Goal: Information Seeking & Learning: Learn about a topic

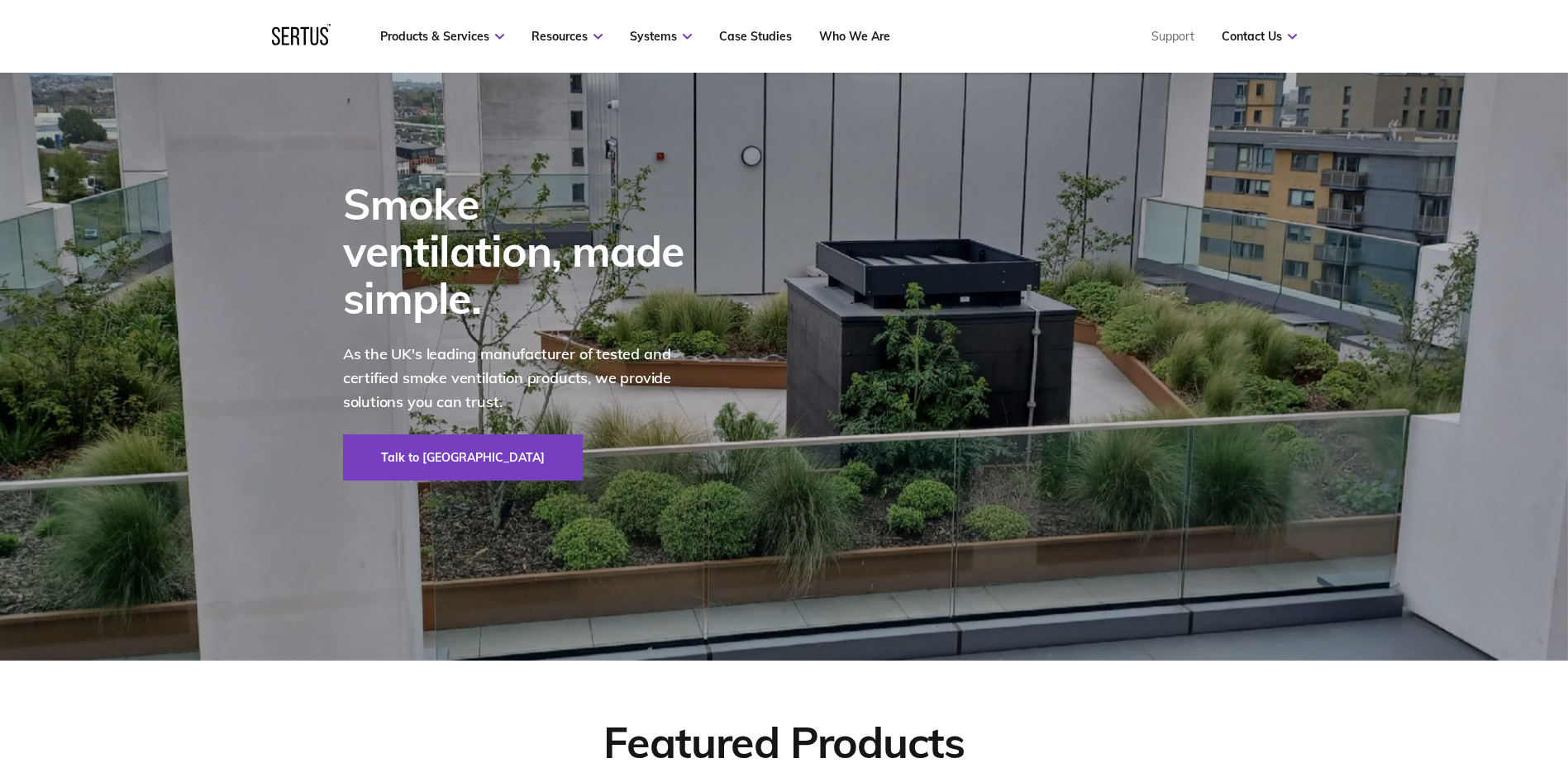
scroll to position [83, 0]
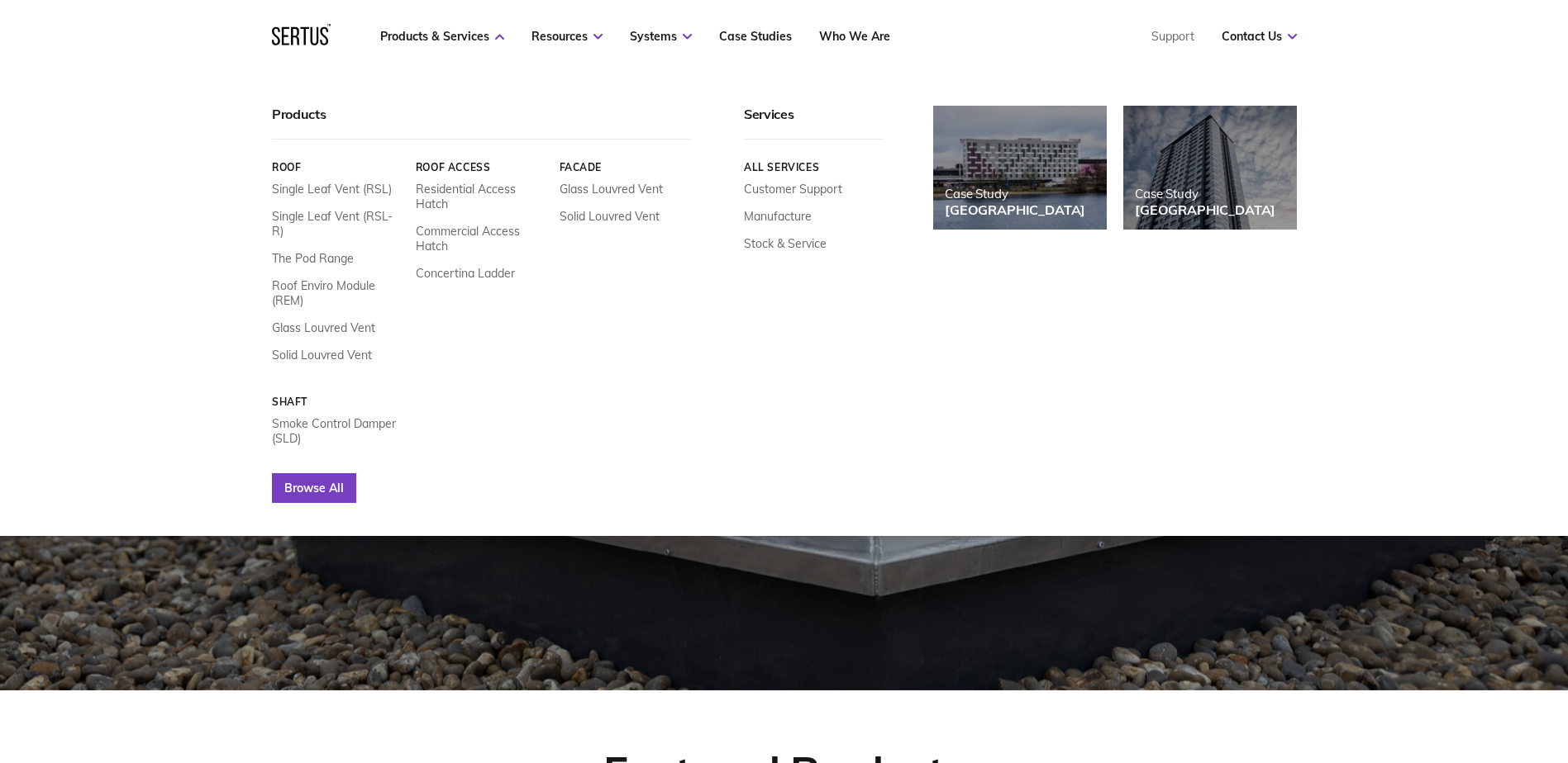
click at [333, 474] on link "Browse All" at bounding box center [314, 488] width 85 height 30
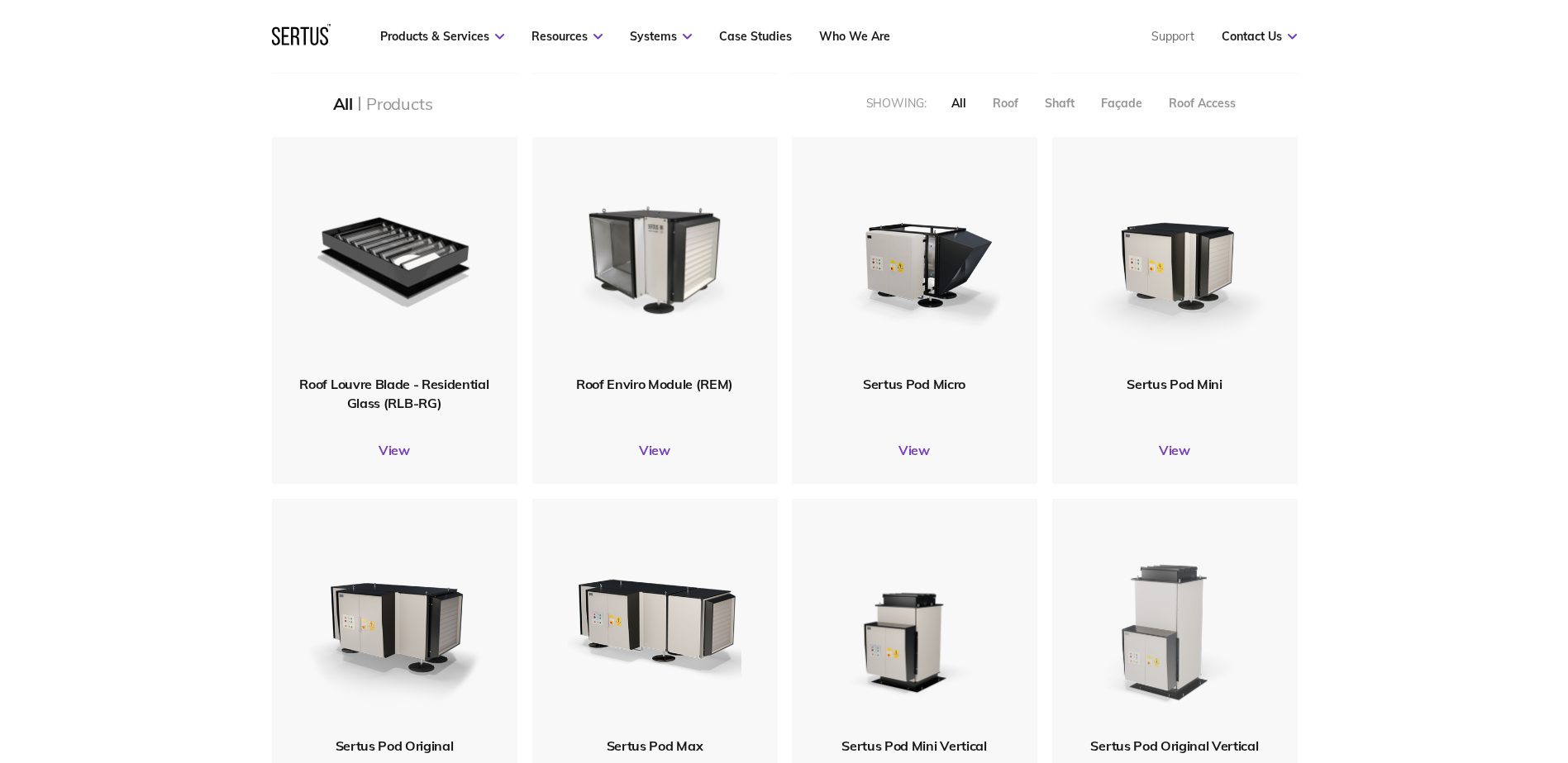
scroll to position [743, 0]
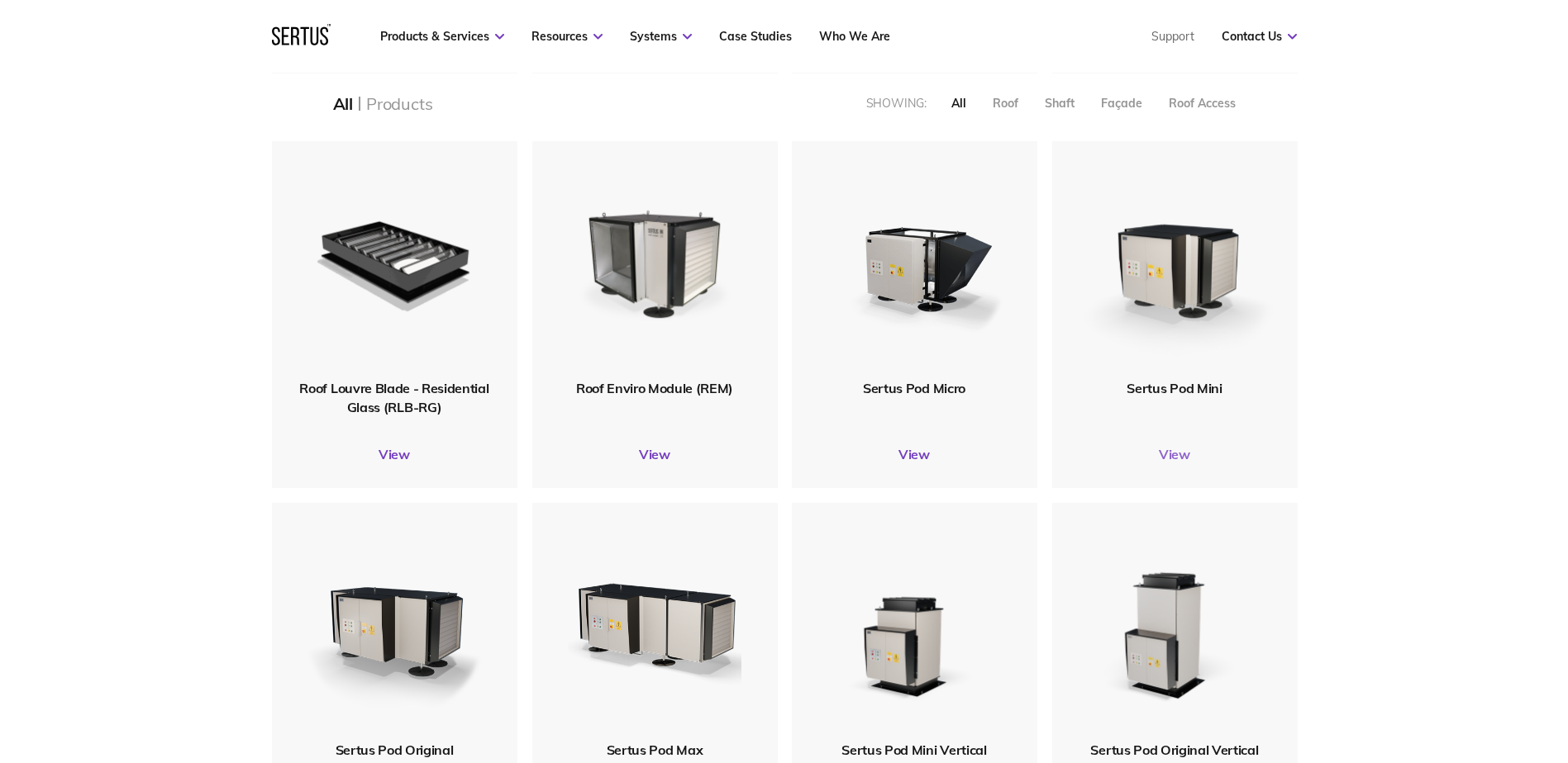
click at [1180, 458] on link "View" at bounding box center [1174, 454] width 245 height 17
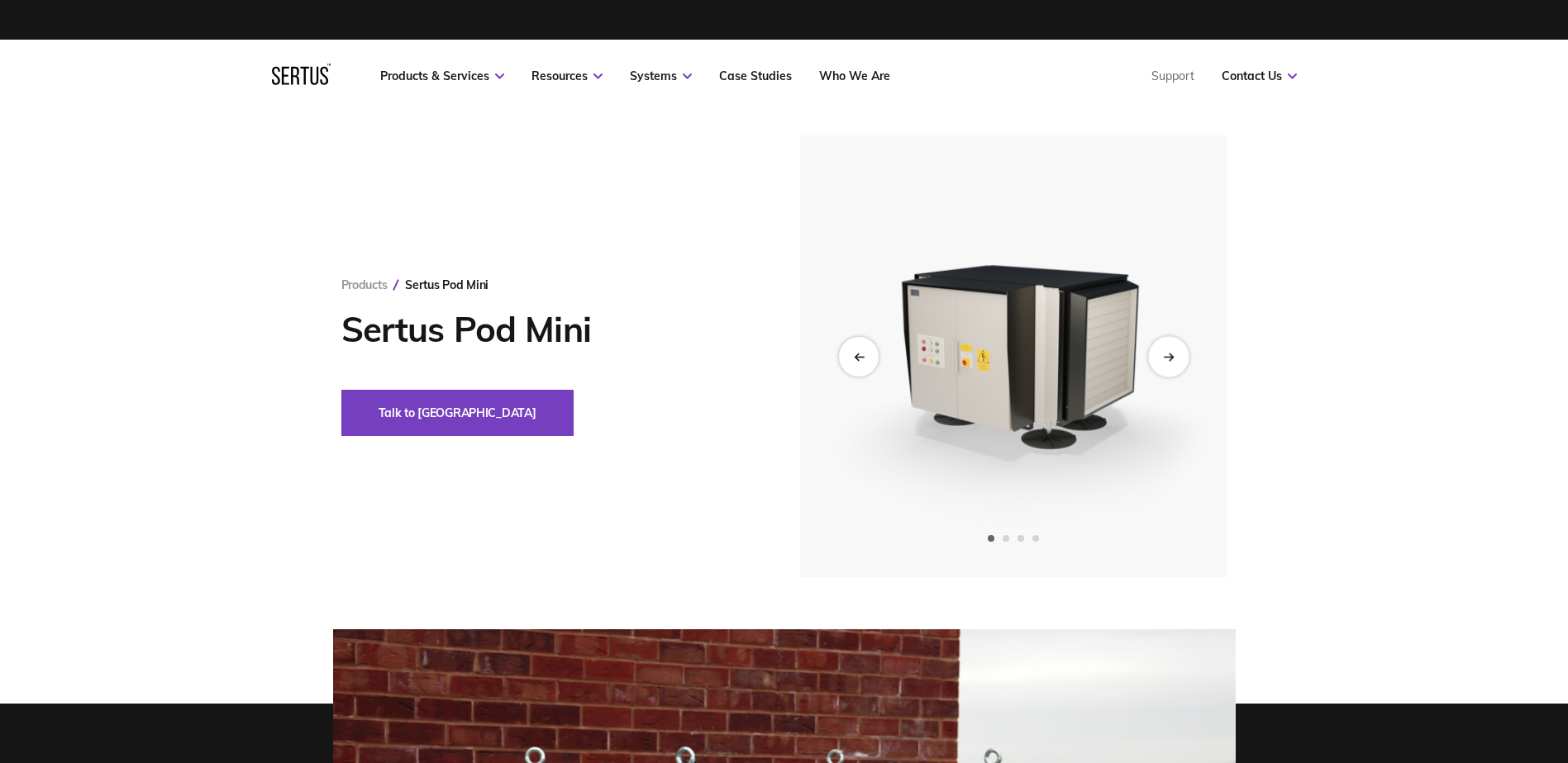
click at [1153, 362] on div "Next slide" at bounding box center [1168, 356] width 40 height 40
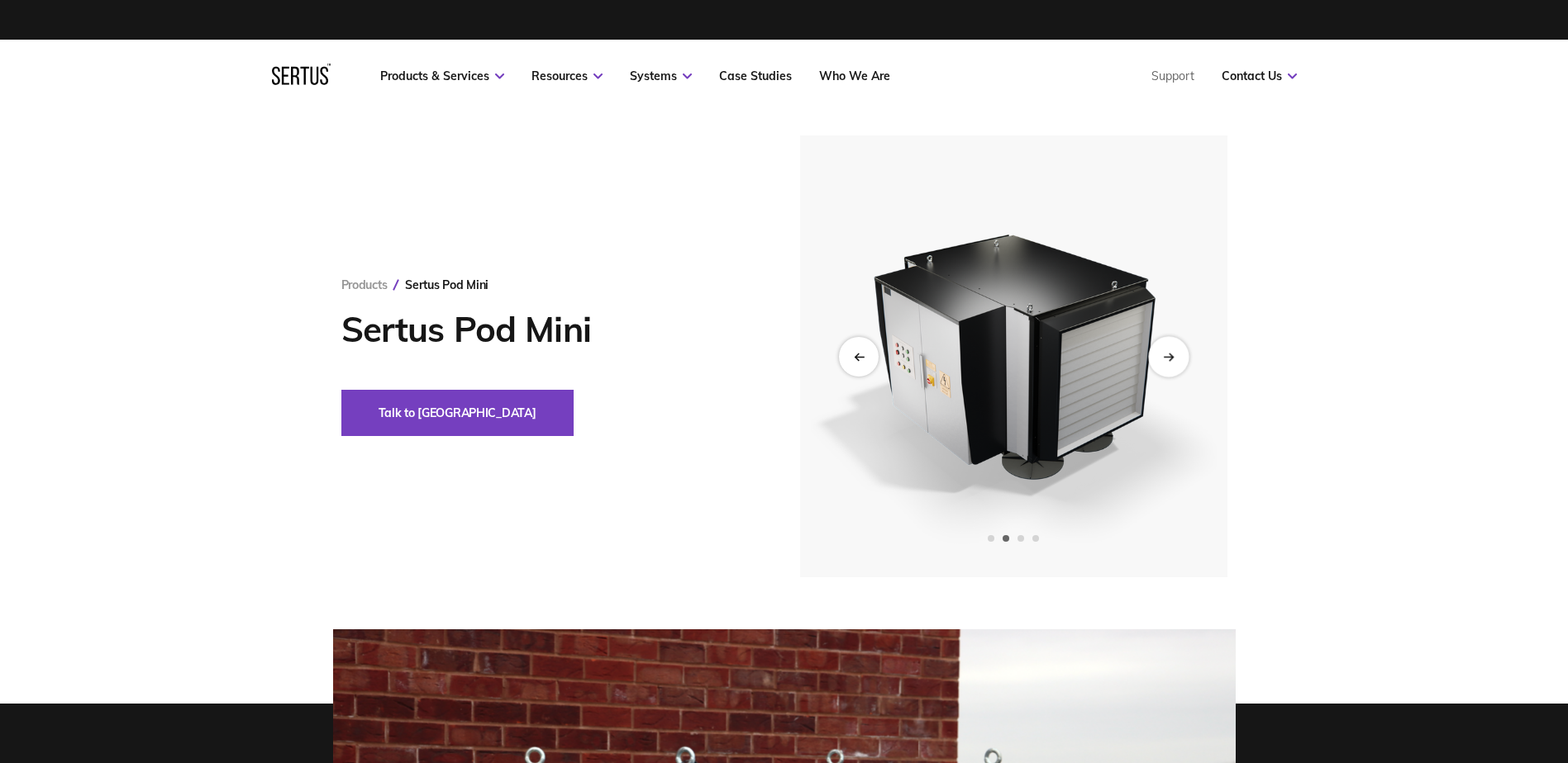
click at [1153, 362] on div "Next slide" at bounding box center [1168, 356] width 40 height 40
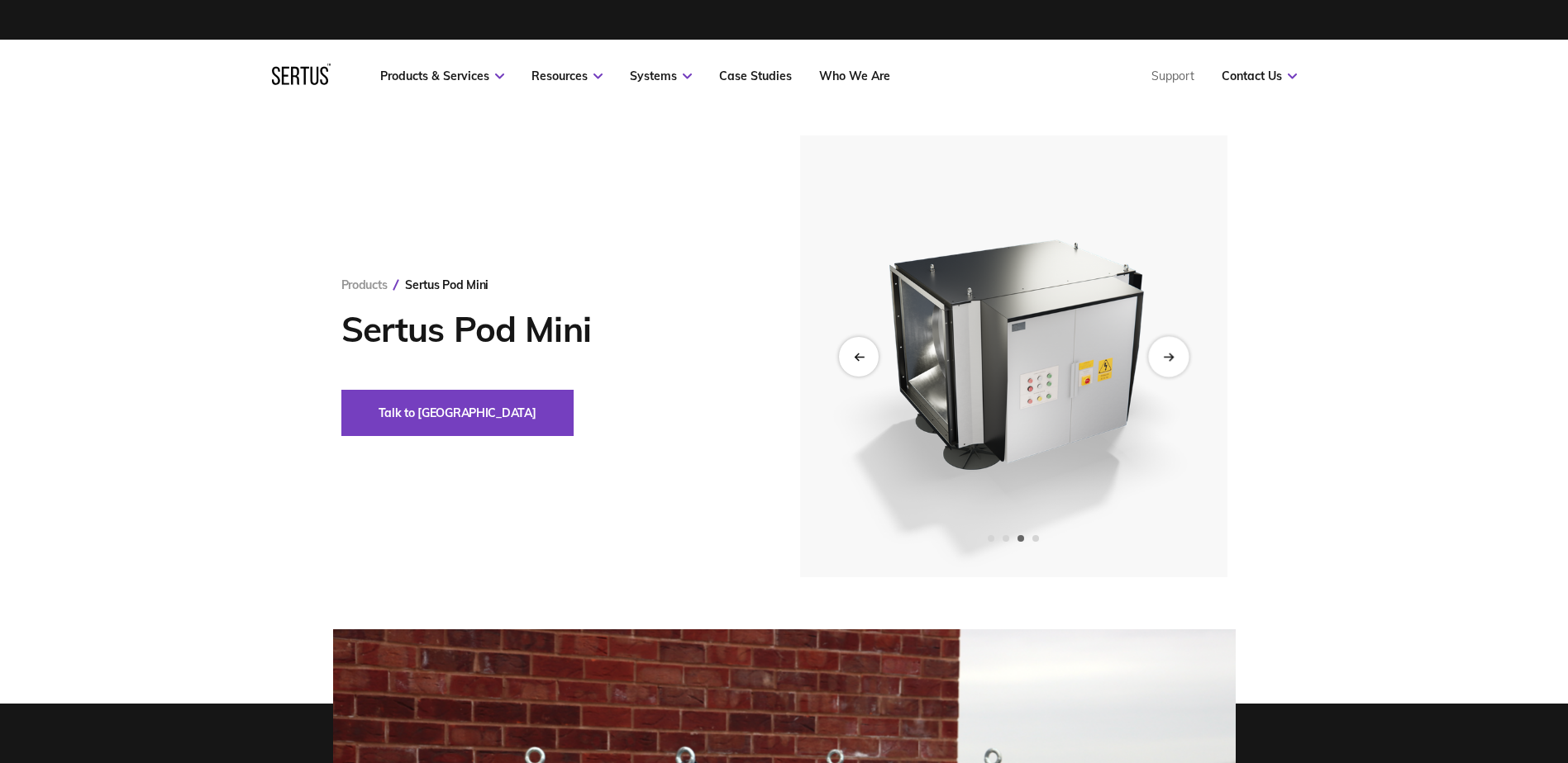
click at [1153, 362] on div "Next slide" at bounding box center [1168, 356] width 40 height 40
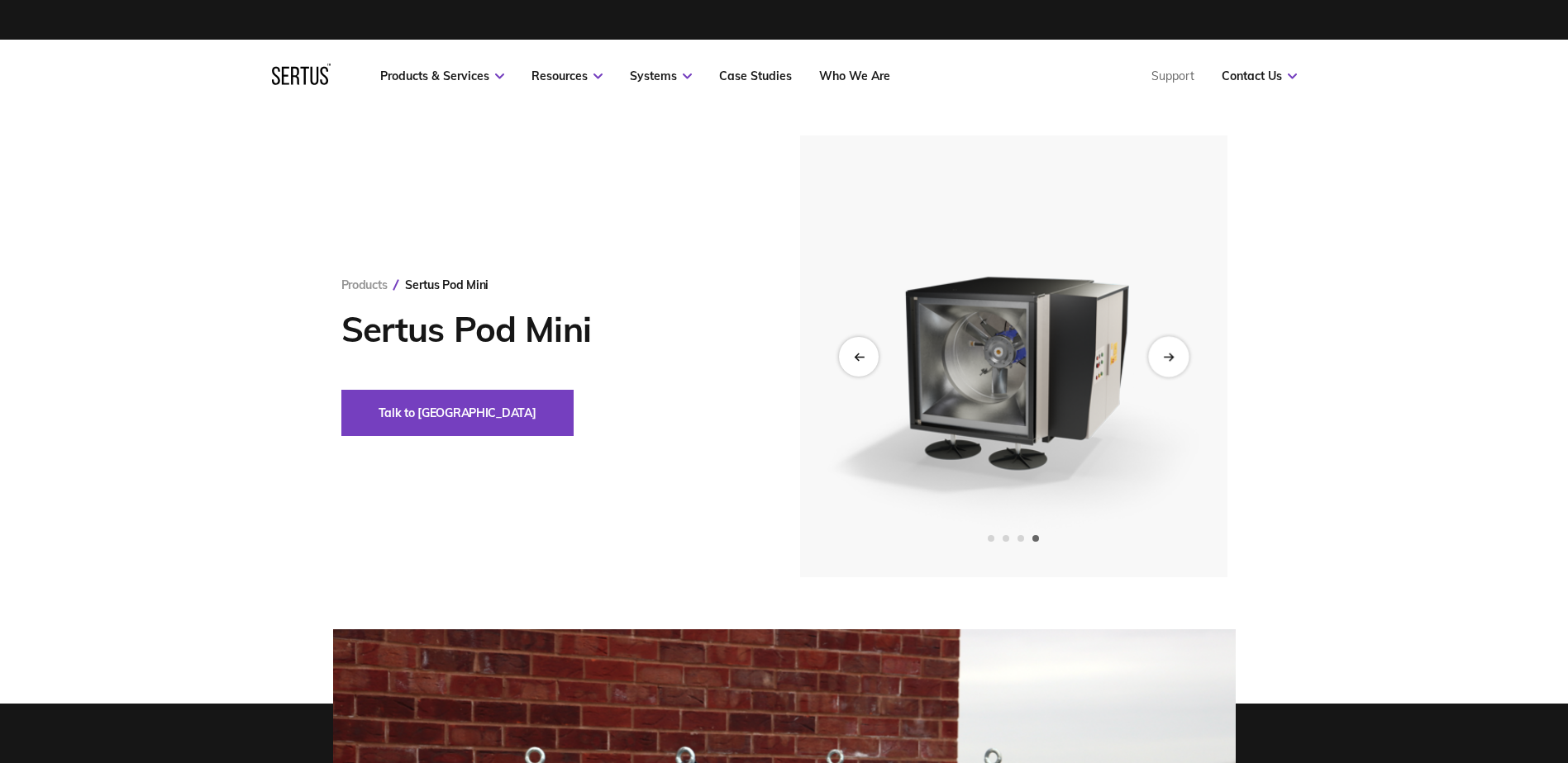
click at [1153, 362] on div "Next slide" at bounding box center [1168, 356] width 40 height 40
click at [1169, 367] on div "Next slide" at bounding box center [1168, 356] width 40 height 40
click at [1173, 364] on div "Next slide" at bounding box center [1168, 356] width 40 height 40
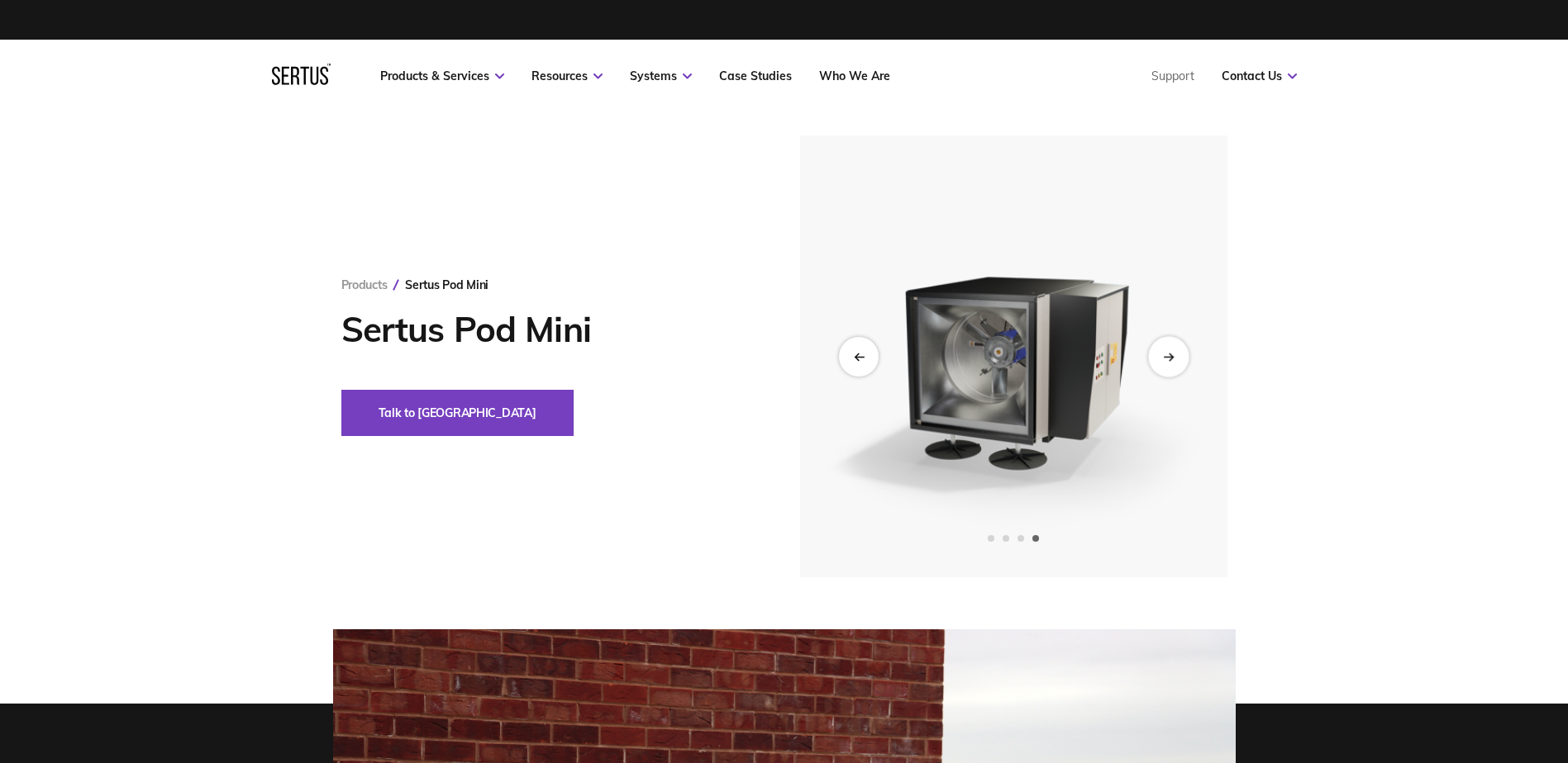
click at [1163, 363] on div "Next slide" at bounding box center [1168, 356] width 40 height 40
click at [1160, 363] on div "Next slide" at bounding box center [1168, 356] width 40 height 40
click at [851, 359] on div "Previous slide" at bounding box center [858, 356] width 40 height 40
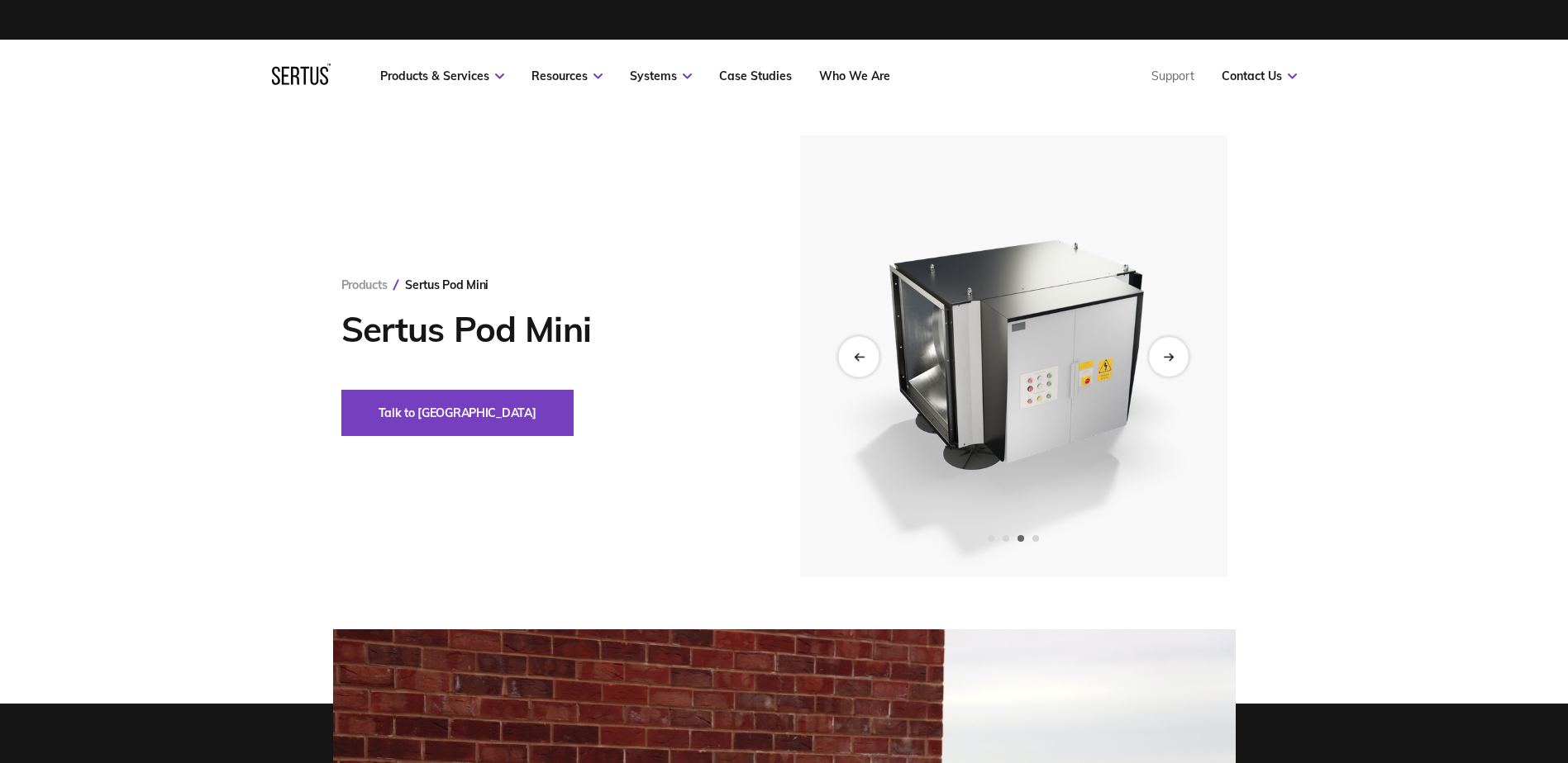
click at [851, 358] on div "Previous slide" at bounding box center [858, 356] width 40 height 40
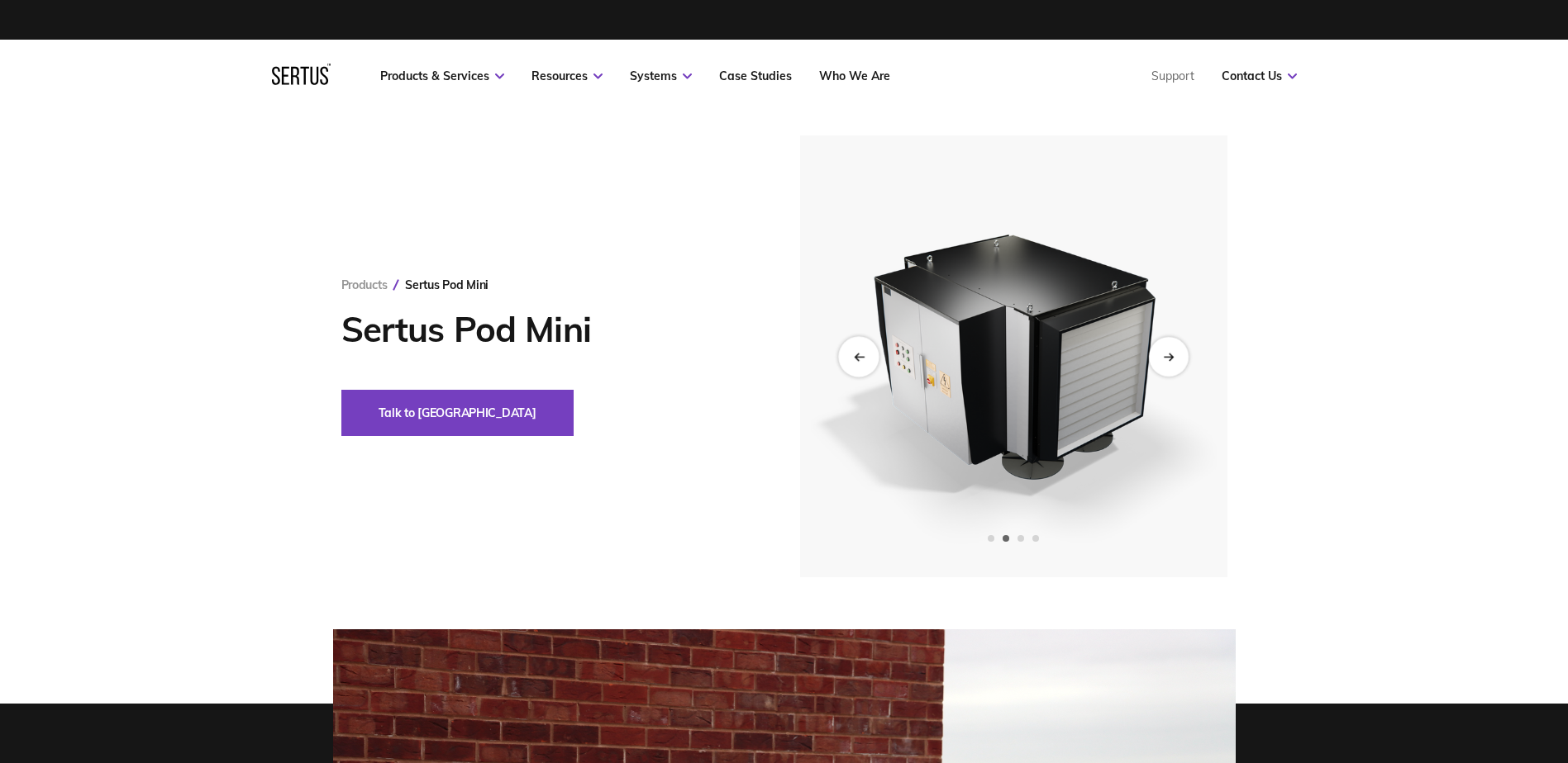
click at [857, 354] on icon "Previous slide" at bounding box center [856, 355] width 3 height 7
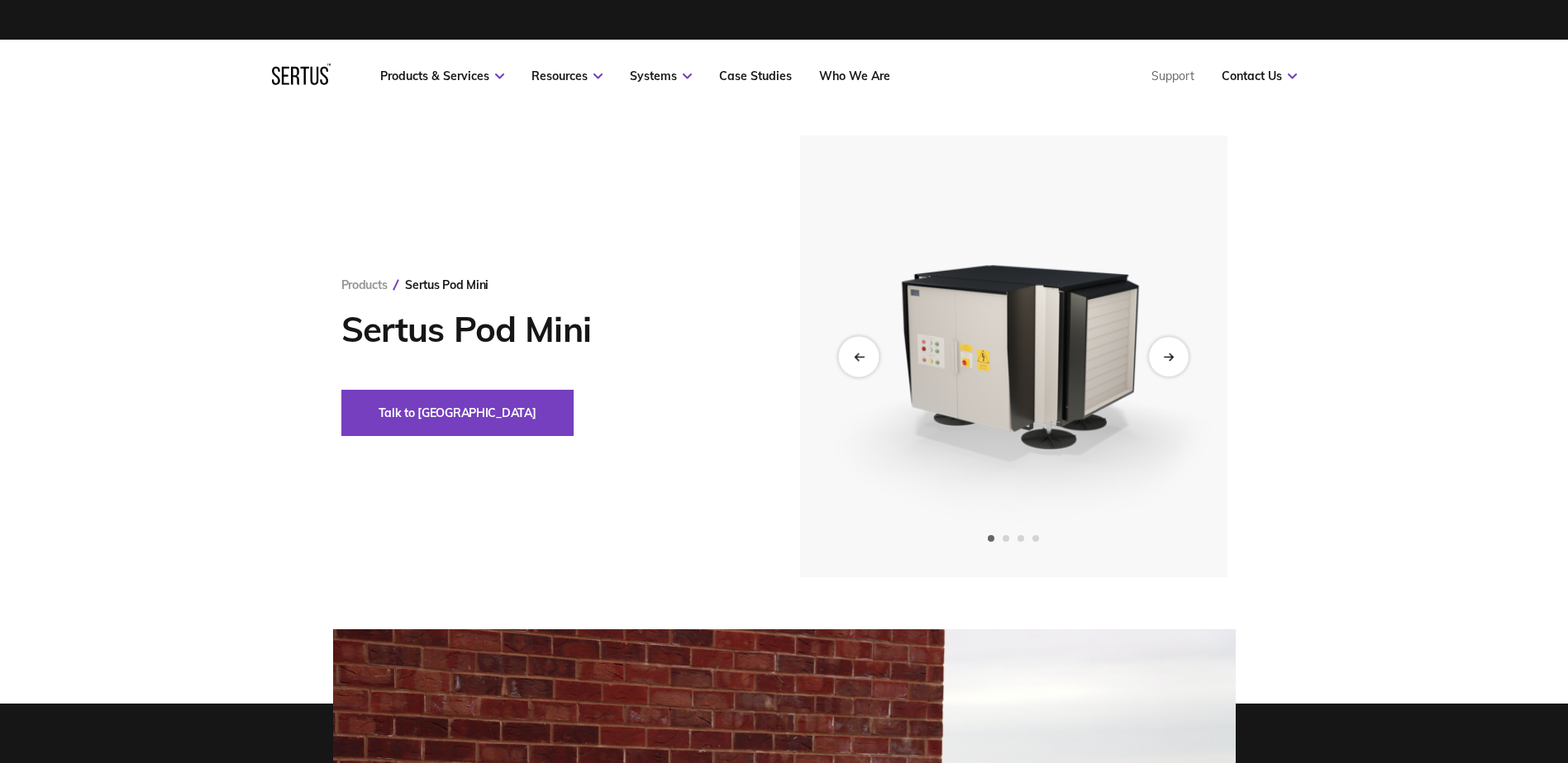
click at [867, 362] on div "Previous slide" at bounding box center [858, 356] width 40 height 40
